Goal: Browse casually: Explore the website without a specific task or goal

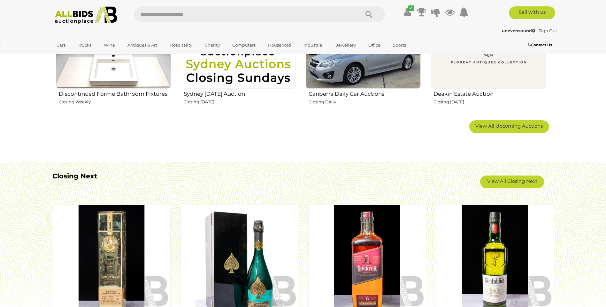
scroll to position [465, 0]
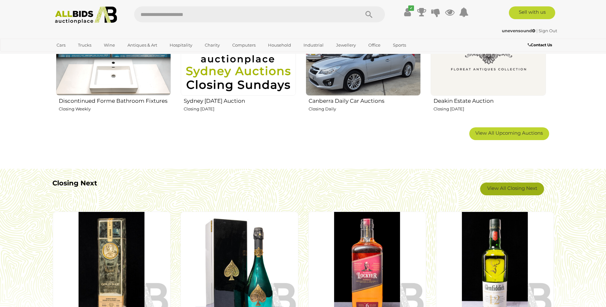
click at [508, 189] on link "View All Closing Next" at bounding box center [512, 189] width 64 height 13
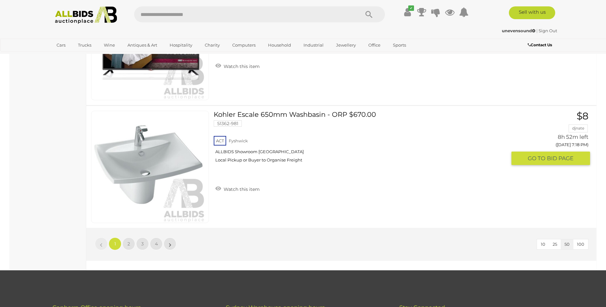
scroll to position [6040, 0]
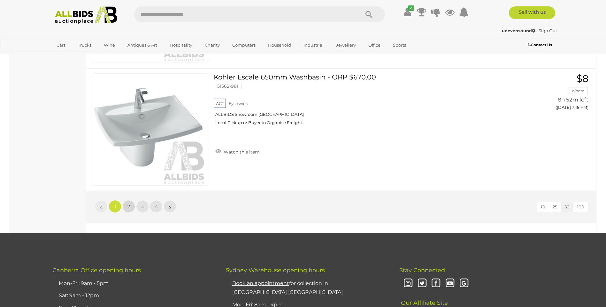
click at [130, 207] on link "2" at bounding box center [128, 206] width 13 height 13
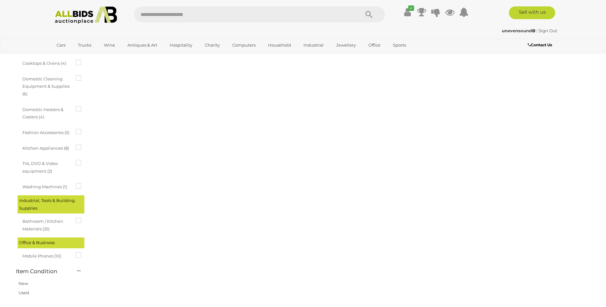
scroll to position [22, 0]
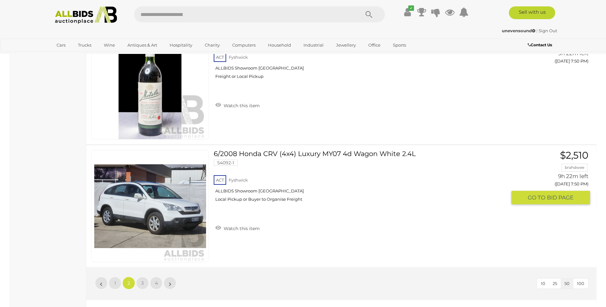
scroll to position [5961, 0]
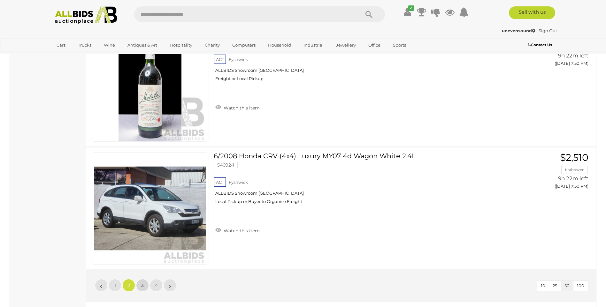
click at [143, 286] on span "3" at bounding box center [142, 286] width 3 height 6
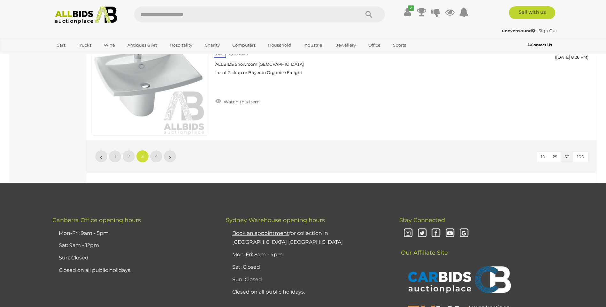
scroll to position [6072, 0]
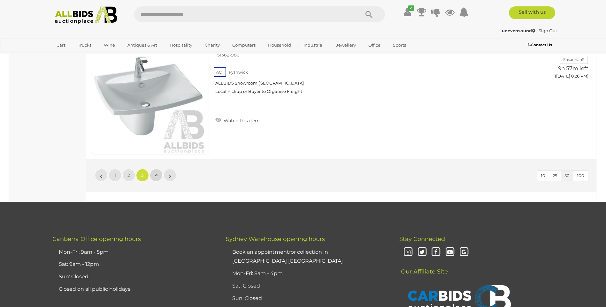
click at [157, 178] on link "4" at bounding box center [156, 175] width 13 height 13
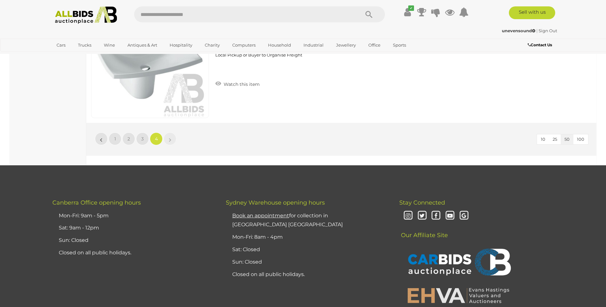
scroll to position [2667, 0]
